Goal: Task Accomplishment & Management: Use online tool/utility

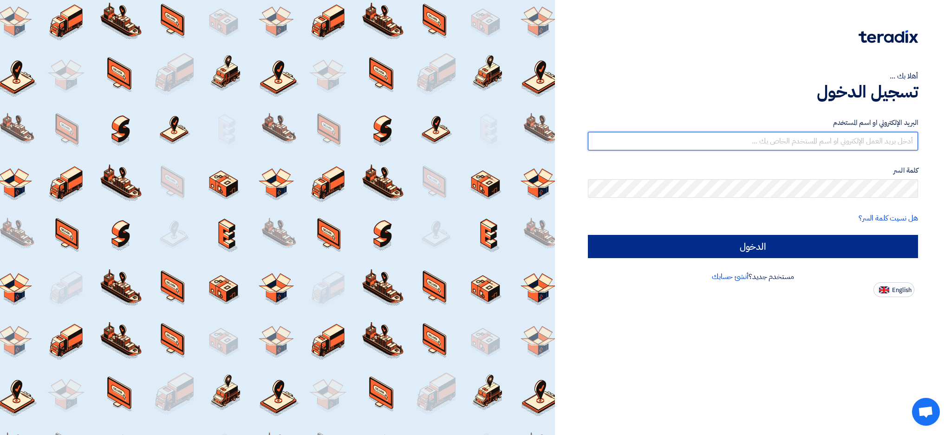
type input "[EMAIL_ADDRESS][DOMAIN_NAME]"
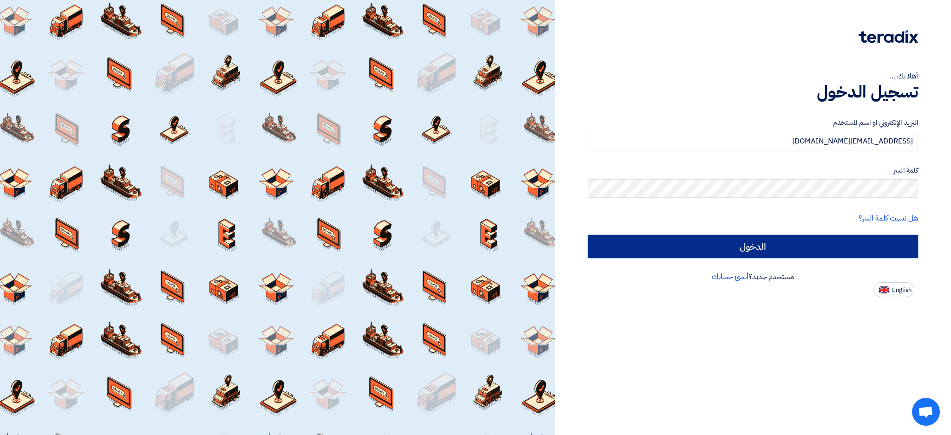
click at [690, 249] on input "الدخول" at bounding box center [753, 246] width 330 height 23
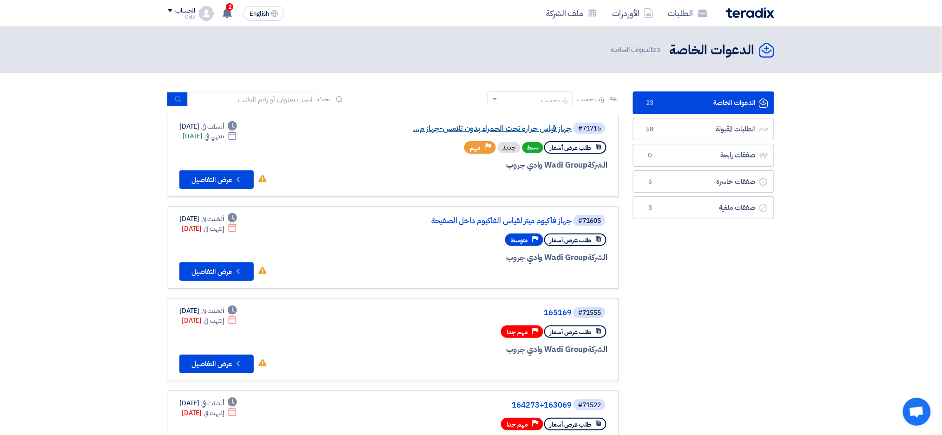
click at [497, 125] on link "جهاز قياس حراره تحت الحمراء بدون تلامس-جهاز م..." at bounding box center [479, 129] width 186 height 8
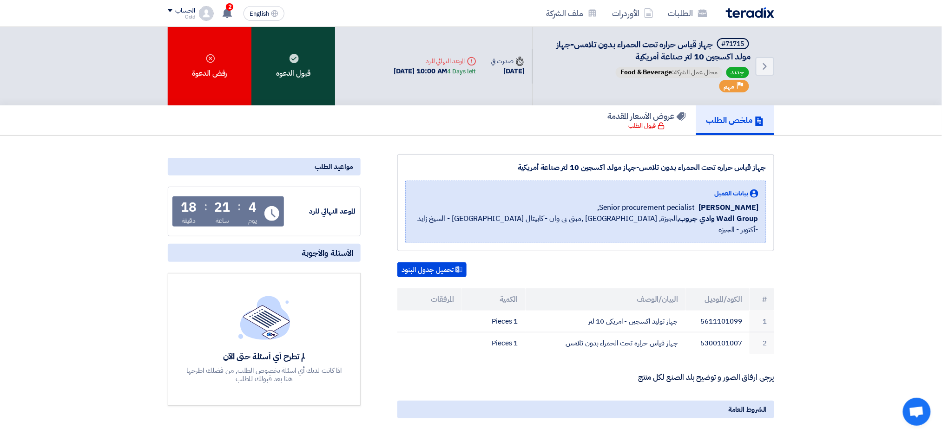
click at [269, 60] on div "قبول الدعوه" at bounding box center [293, 66] width 84 height 79
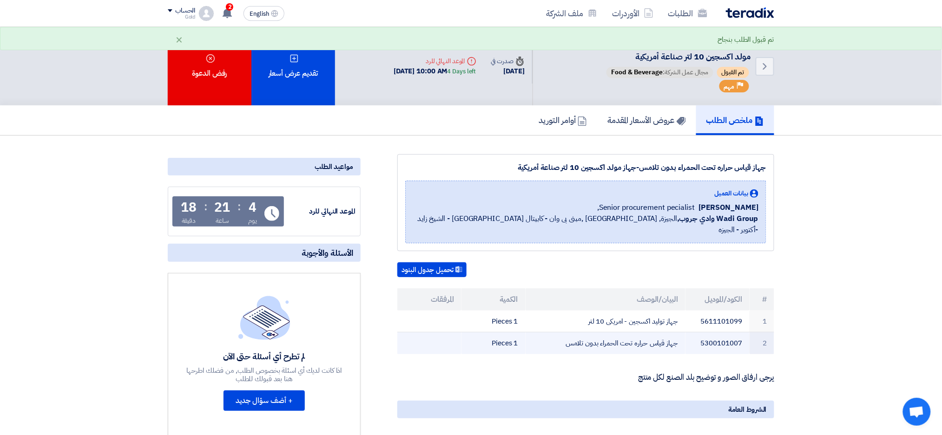
click at [648, 333] on td "جهاز قياس حراره تحت الحمراء بدون تلامس" at bounding box center [605, 344] width 160 height 22
